Goal: Information Seeking & Learning: Learn about a topic

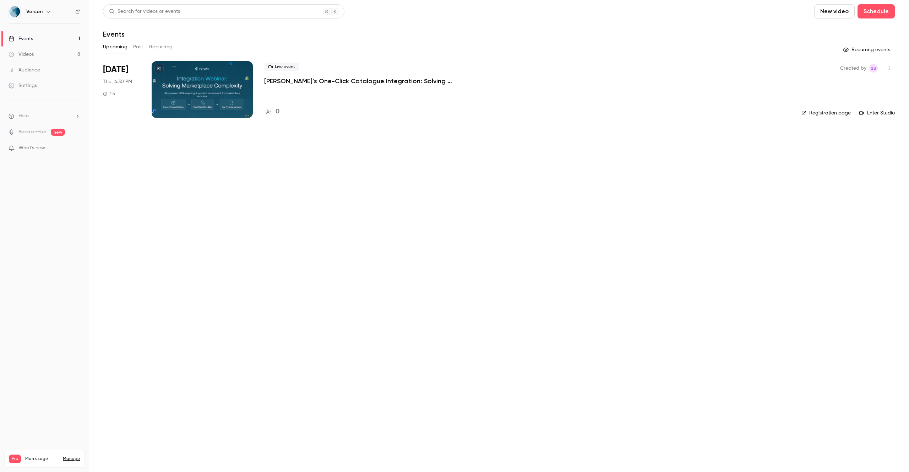
click at [317, 80] on p "[PERSON_NAME]’s One-Click Catalogue Integration: Solving Marketplace Data Chall…" at bounding box center [370, 81] width 213 height 9
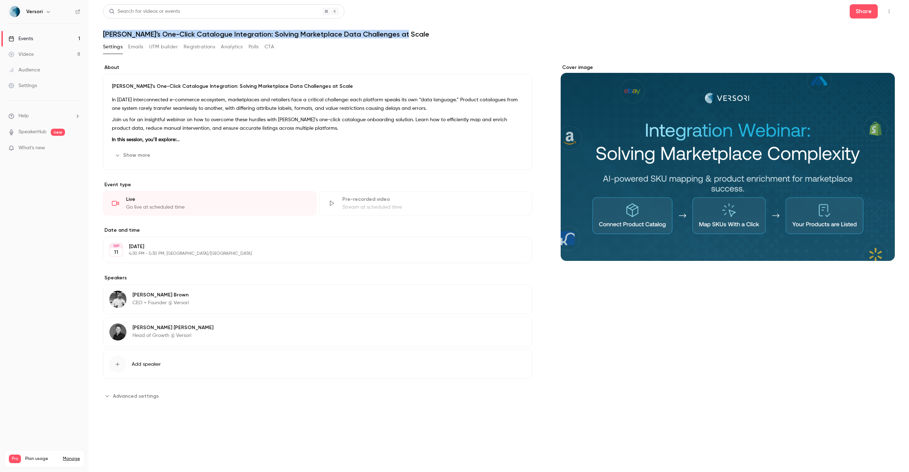
drag, startPoint x: 398, startPoint y: 33, endPoint x: 105, endPoint y: 31, distance: 293.0
click at [105, 31] on h1 "[PERSON_NAME]’s One-Click Catalogue Integration: Solving Marketplace Data Chall…" at bounding box center [499, 34] width 792 height 9
copy h1 "[PERSON_NAME]’s One-Click Catalogue Integration: Solving Marketplace Data Chall…"
